Goal: Task Accomplishment & Management: Manage account settings

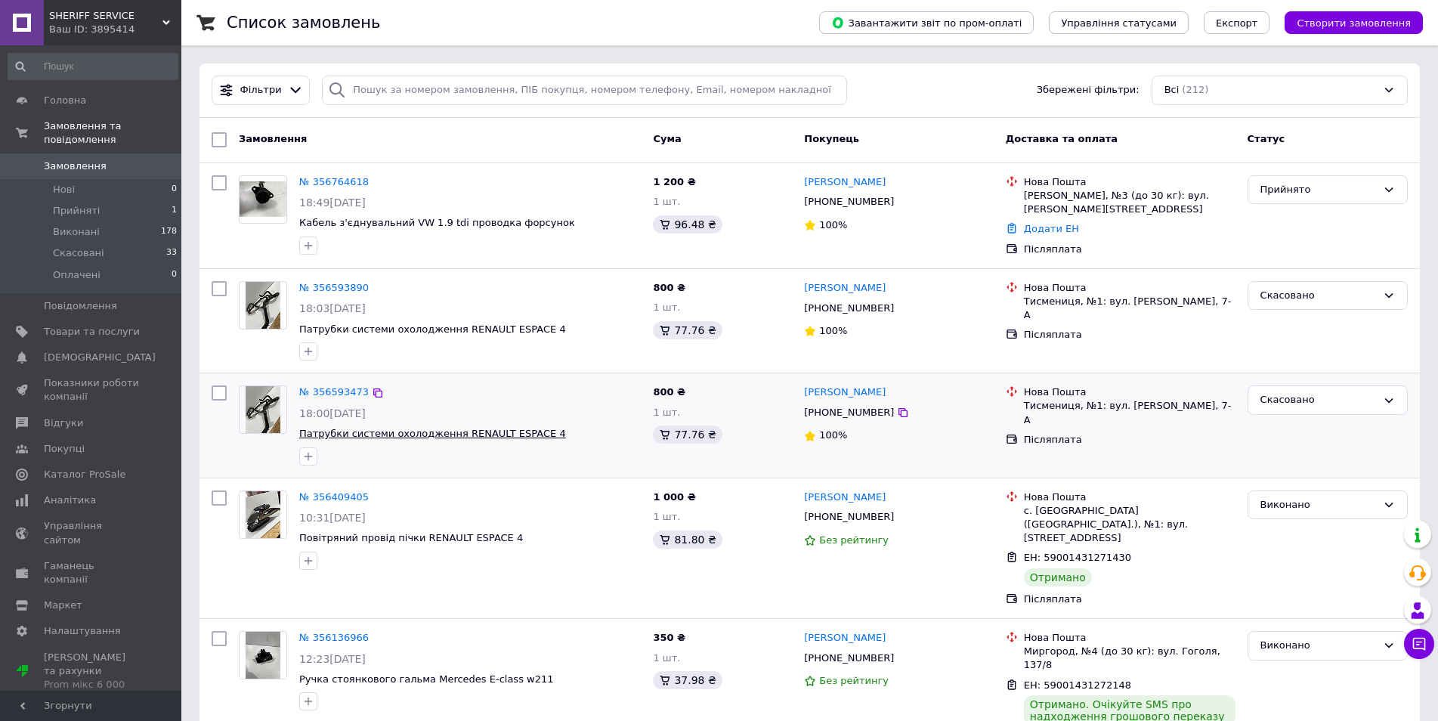
click at [386, 436] on span "Патрубки системи охолодження RENAULT ESPACE 4" at bounding box center [432, 433] width 267 height 11
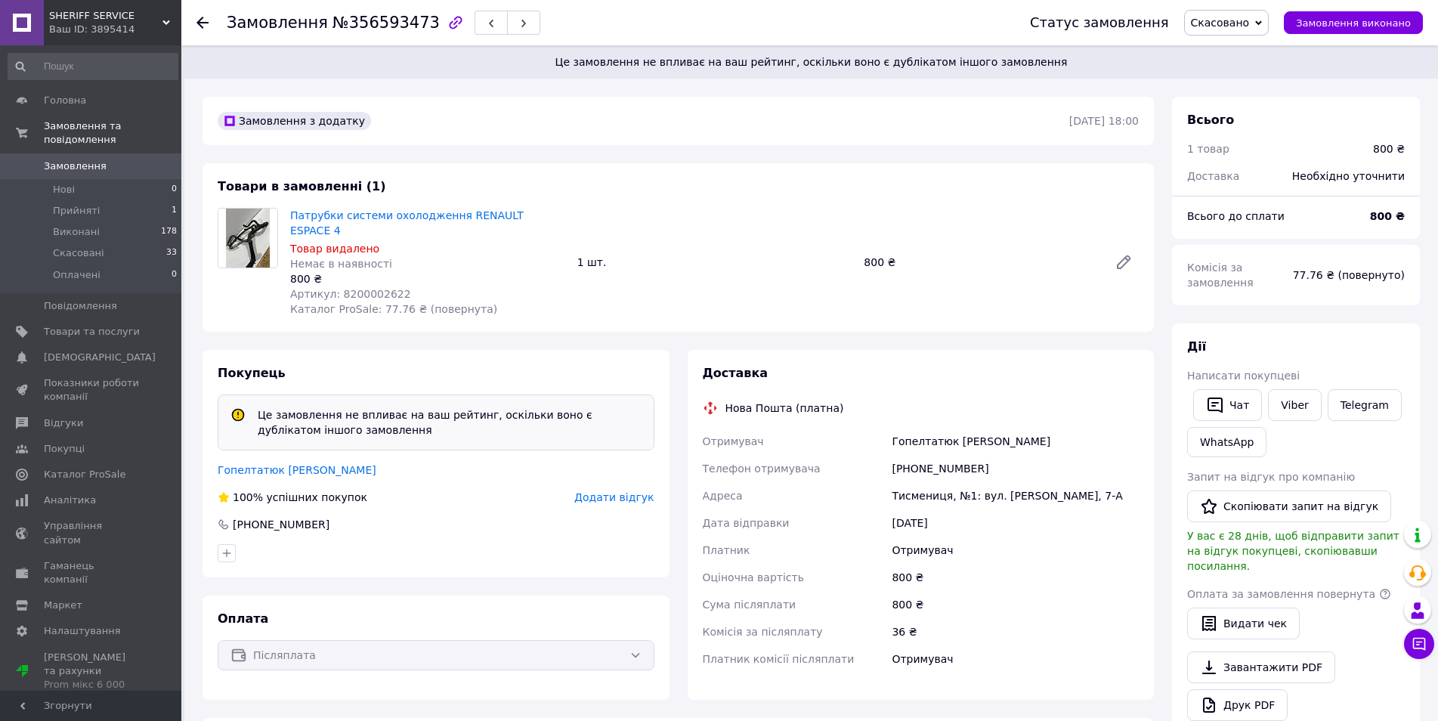
click at [360, 288] on span "Артикул: 8200002622" at bounding box center [350, 294] width 121 height 12
copy span "8200002622"
click at [82, 159] on span "Замовлення" at bounding box center [75, 166] width 63 height 14
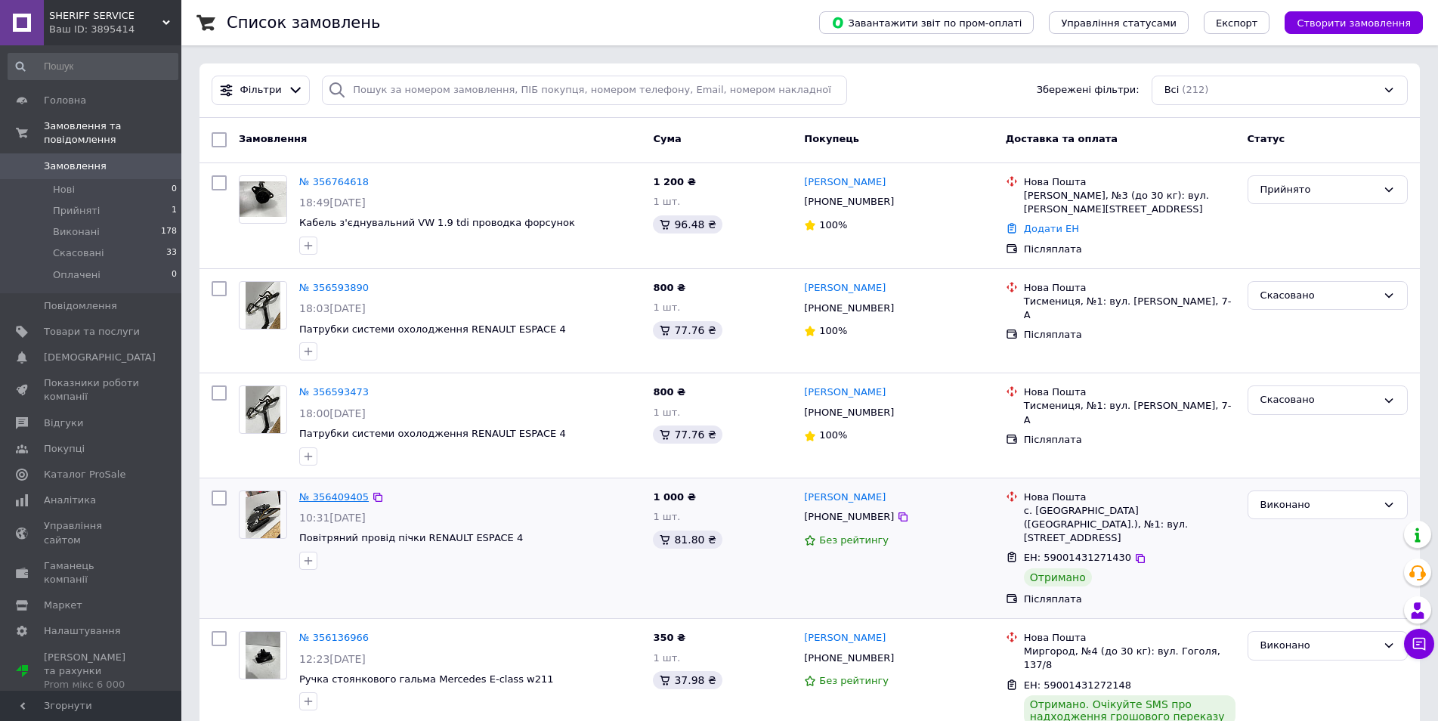
click at [324, 497] on link "№ 356409405" at bounding box center [334, 496] width 70 height 11
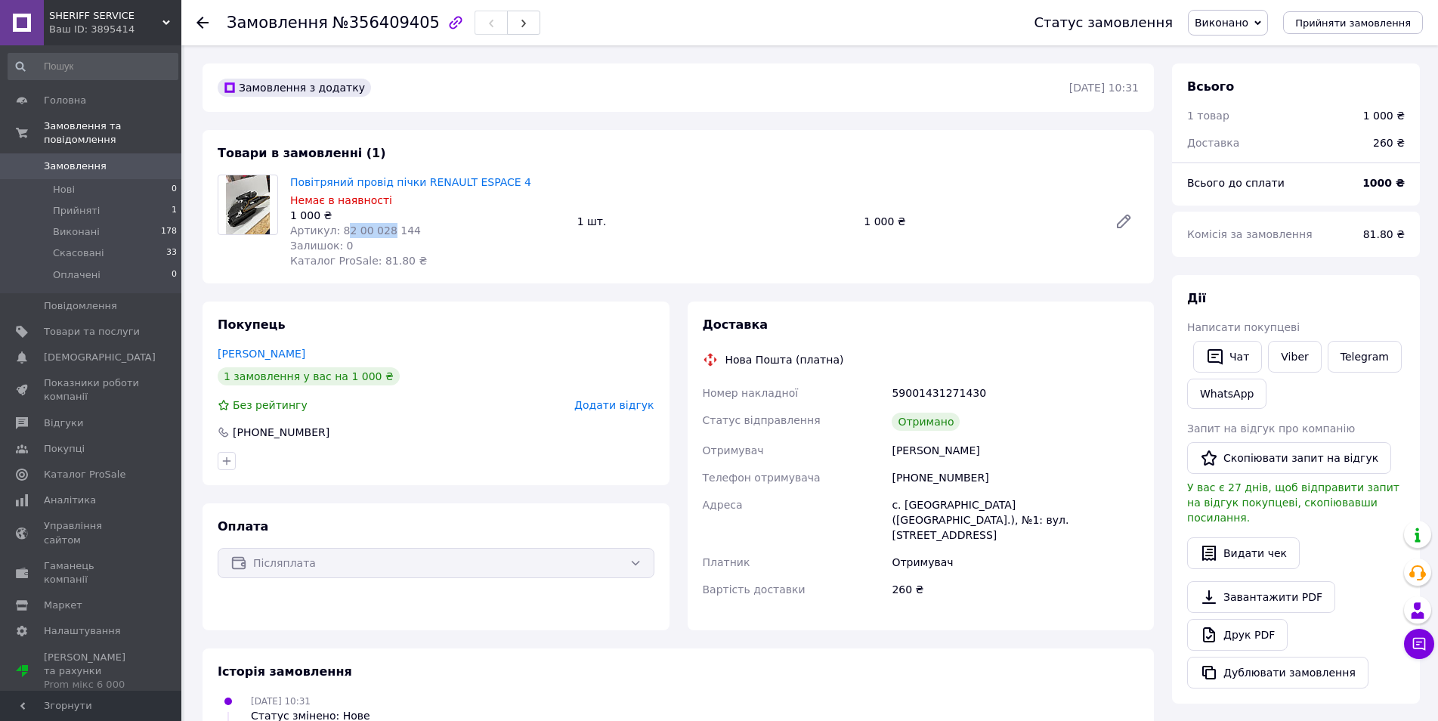
drag, startPoint x: 339, startPoint y: 229, endPoint x: 384, endPoint y: 229, distance: 44.6
click at [384, 229] on span "Артикул: 82 00 028 144" at bounding box center [355, 231] width 131 height 12
drag, startPoint x: 334, startPoint y: 226, endPoint x: 407, endPoint y: 222, distance: 72.7
click at [406, 223] on div "Артикул: 82 00 028 144" at bounding box center [427, 230] width 275 height 15
copy span "82 00 028 144"
